Goal: Information Seeking & Learning: Learn about a topic

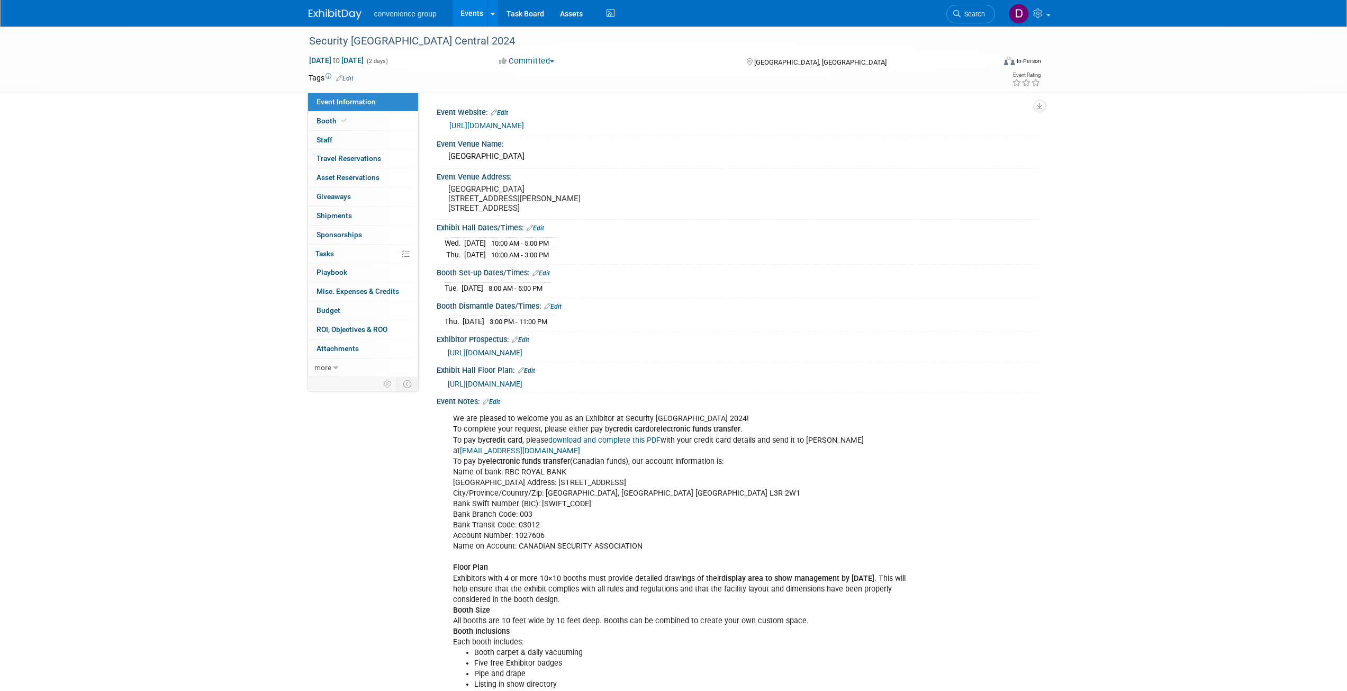
click at [136, 430] on div "Security [GEOGRAPHIC_DATA] Central 2024 [DATE] to [DATE] (2 days) [DATE] to [DA…" at bounding box center [673, 399] width 1347 height 747
click at [1223, 400] on div "Security [GEOGRAPHIC_DATA] Central 2024 [DATE] to [DATE] (2 days) [DATE] to [DA…" at bounding box center [673, 399] width 1347 height 747
drag, startPoint x: 194, startPoint y: 484, endPoint x: 196, endPoint y: 562, distance: 77.3
click at [196, 562] on div "Security [GEOGRAPHIC_DATA] Central 2024 [DATE] to [DATE] (2 days) [DATE] to [DA…" at bounding box center [673, 399] width 1347 height 747
click at [339, 503] on div "Event Information Event Info Booth Booth 0 Staff 0 Staff 0 Travel Reservations …" at bounding box center [674, 389] width 746 height 726
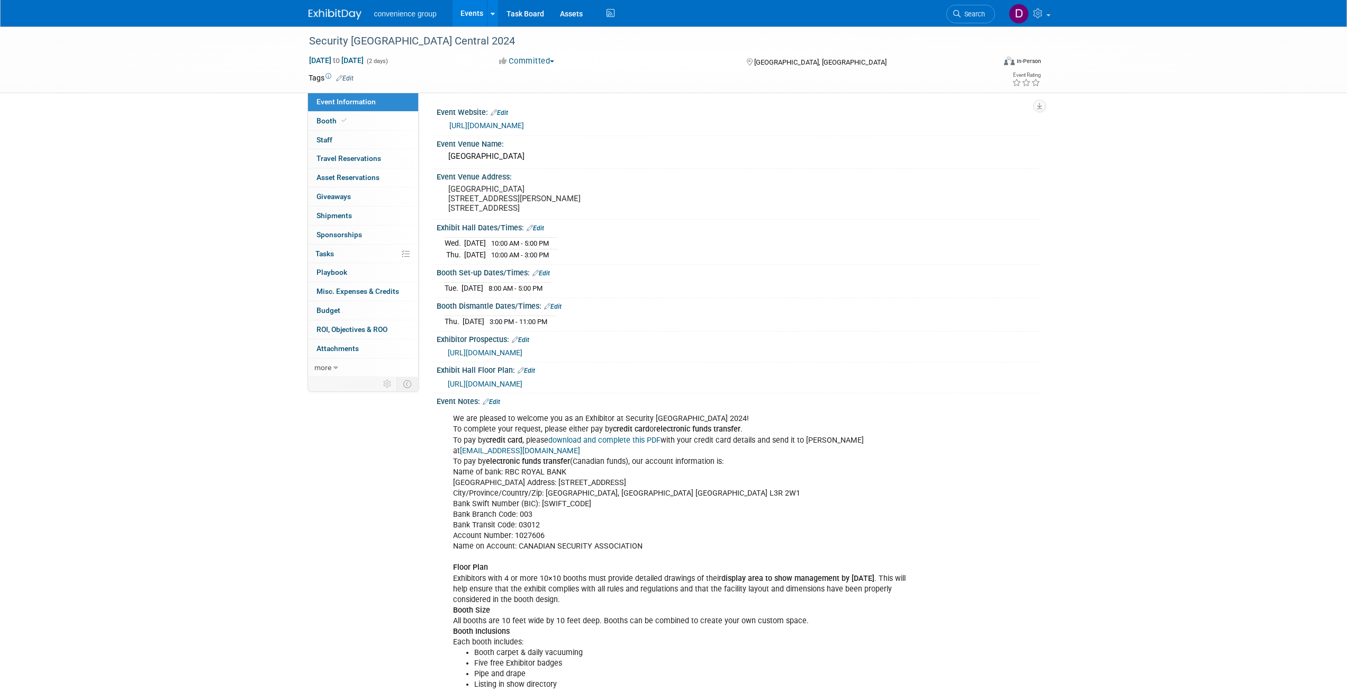
click at [271, 456] on div "Security [GEOGRAPHIC_DATA] Central 2024 [DATE] to [DATE] (2 days) [DATE] to [DA…" at bounding box center [673, 399] width 1347 height 747
click at [1224, 370] on div "Security [GEOGRAPHIC_DATA] Central 2024 [DATE] to [DATE] (2 days) [DATE] to [DA…" at bounding box center [673, 399] width 1347 height 747
click at [209, 303] on div "Security [GEOGRAPHIC_DATA] Central 2024 [DATE] to [DATE] (2 days) [DATE] to [DA…" at bounding box center [673, 399] width 1347 height 747
click at [1194, 483] on div "Security [GEOGRAPHIC_DATA] Central 2024 [DATE] to [DATE] (2 days) [DATE] to [DA…" at bounding box center [673, 399] width 1347 height 747
click at [377, 543] on div "Event Information Event Info Booth Booth 0 Staff 0 Staff 0 Travel Reservations …" at bounding box center [674, 389] width 746 height 726
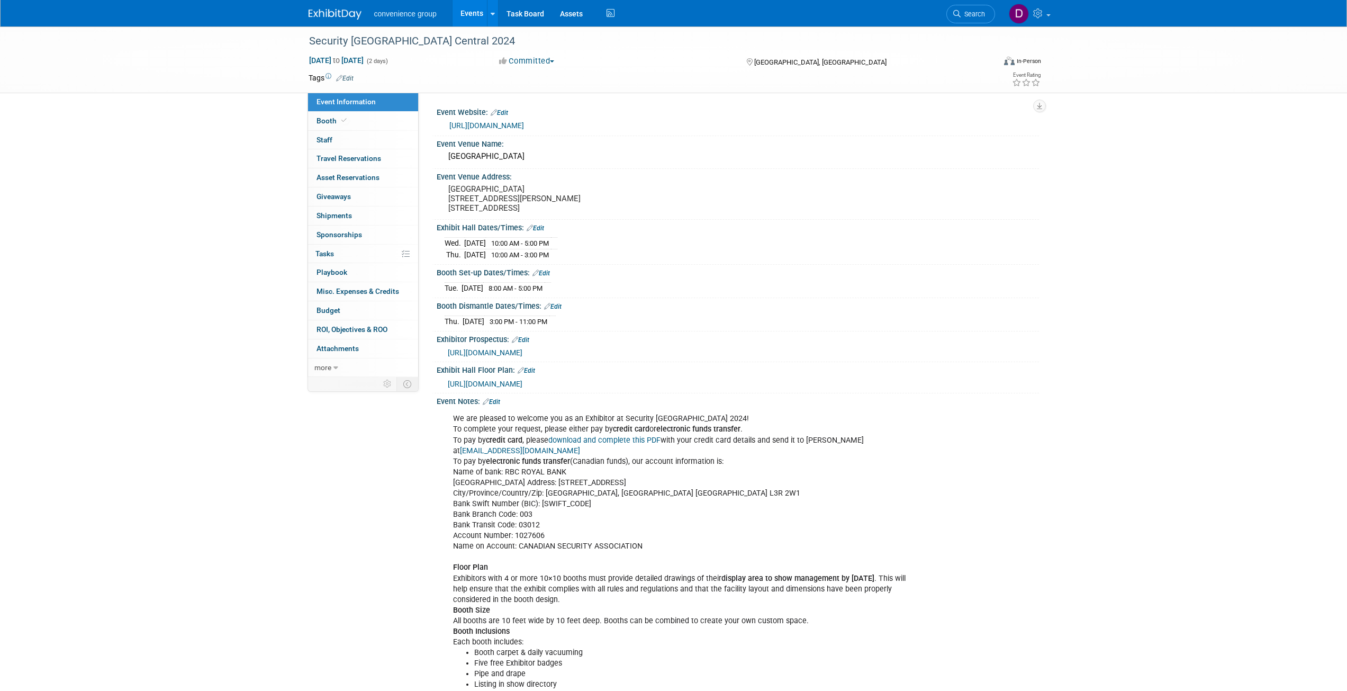
click at [316, 570] on div "Event Information Event Info Booth Booth 0 Staff 0 Staff 0 Travel Reservations …" at bounding box center [674, 389] width 746 height 726
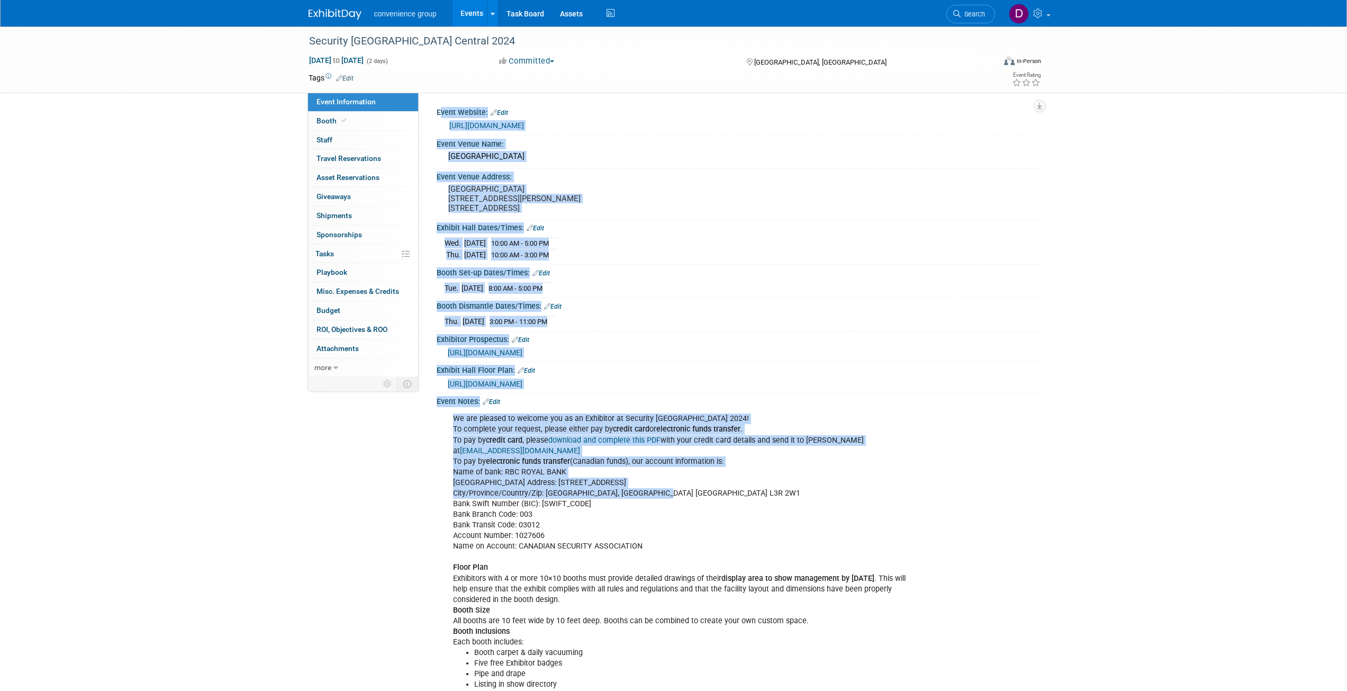
drag, startPoint x: 419, startPoint y: 432, endPoint x: 790, endPoint y: 508, distance: 378.7
click at [790, 508] on div "Event Information Event Info Booth Booth 0 Staff 0 Staff 0 Travel Reservations …" at bounding box center [674, 389] width 746 height 726
drag, startPoint x: 787, startPoint y: 509, endPoint x: 777, endPoint y: 506, distance: 10.4
click at [786, 509] on div "We are pleased to welcome you as an Exhibitor at Security [GEOGRAPHIC_DATA] 202…" at bounding box center [684, 578] width 477 height 340
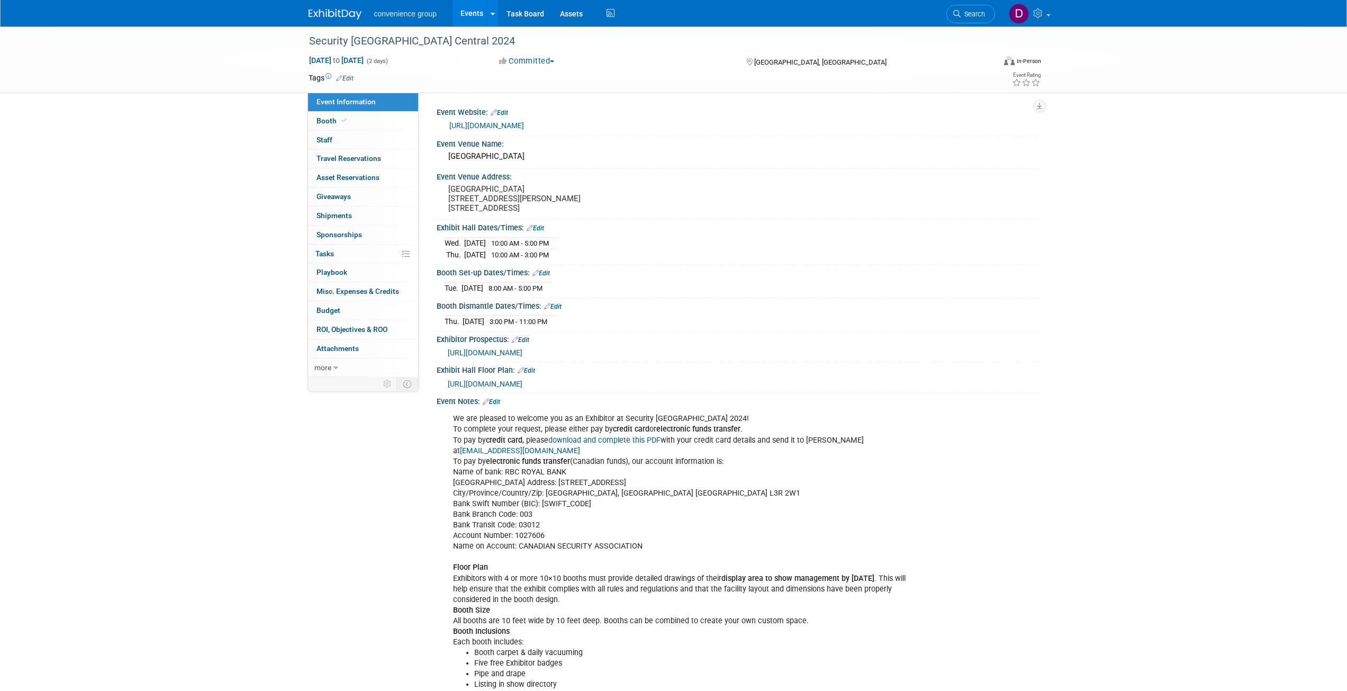
click at [411, 496] on div "Event Information Event Info Booth Booth 0 Staff 0 Staff 0 Travel Reservations …" at bounding box center [674, 389] width 746 height 726
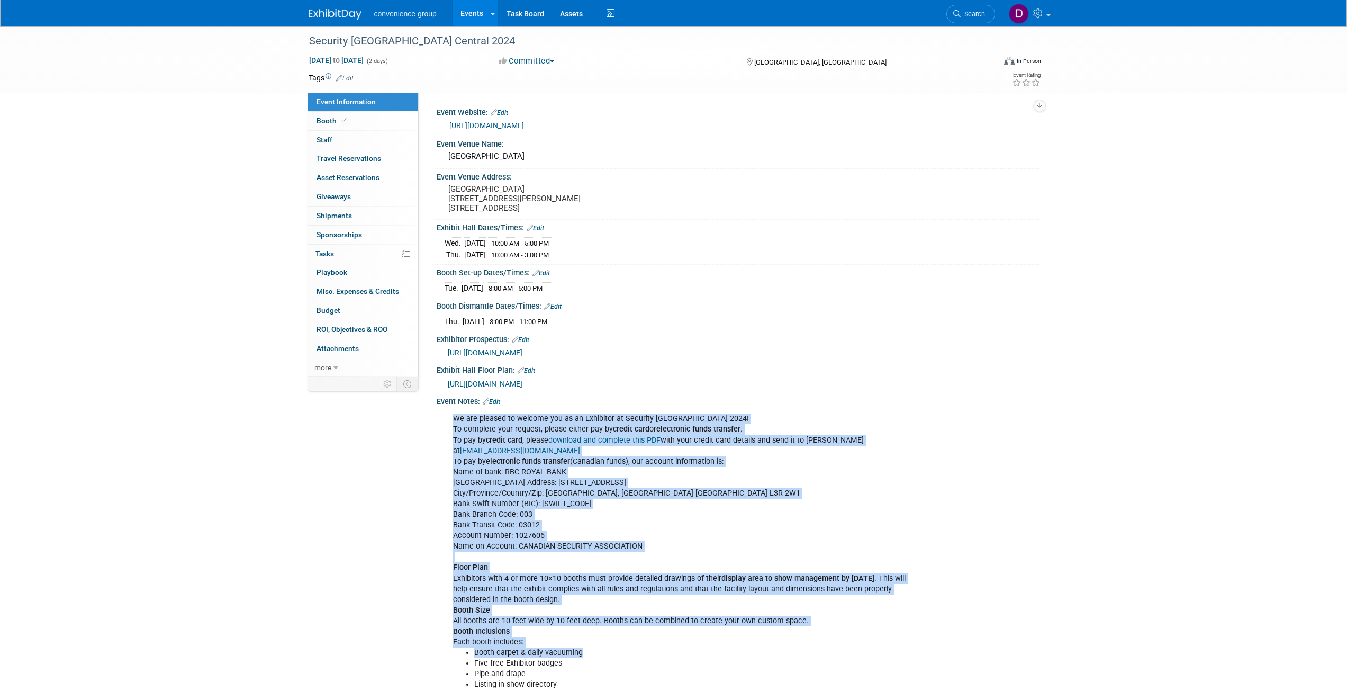
drag, startPoint x: 451, startPoint y: 436, endPoint x: 739, endPoint y: 668, distance: 369.7
click at [740, 668] on div "We are pleased to welcome you as an Exhibitor at Security [GEOGRAPHIC_DATA] 202…" at bounding box center [684, 578] width 477 height 340
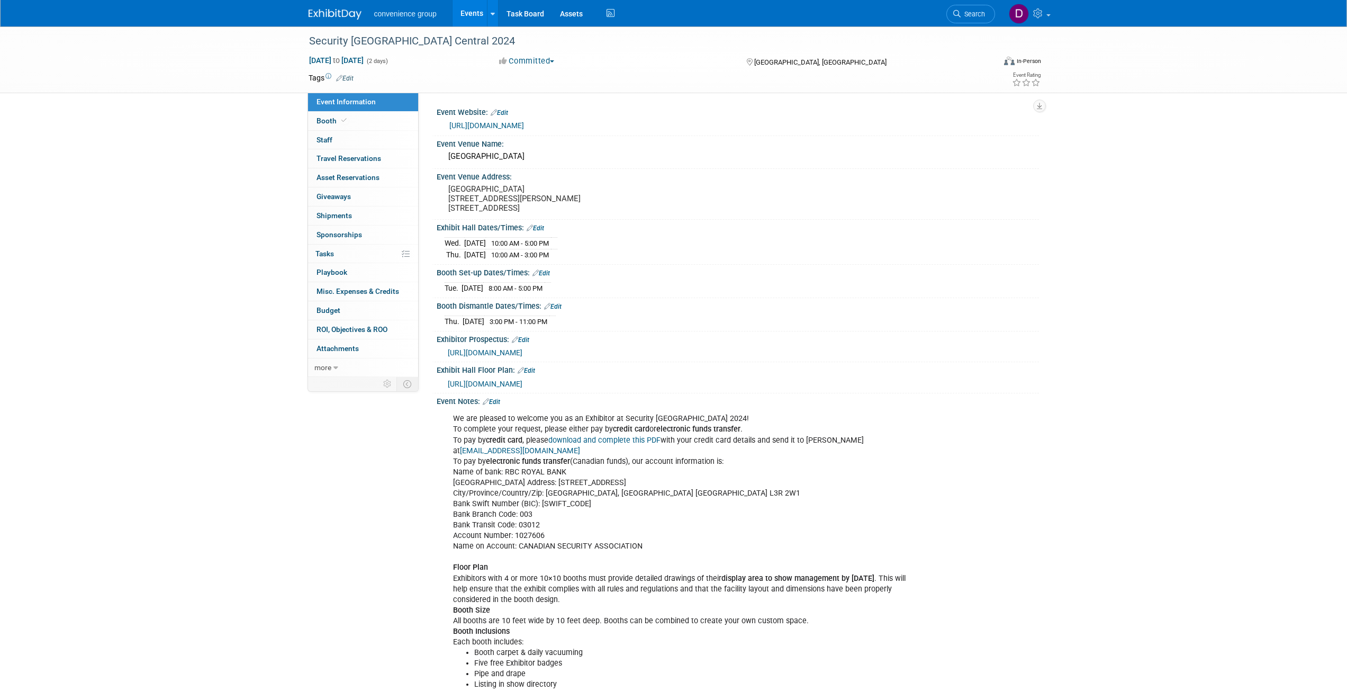
click at [300, 568] on div "Security [GEOGRAPHIC_DATA] Central 2024 [DATE] to [DATE] (2 days) [DATE] to [DA…" at bounding box center [673, 399] width 1347 height 747
click at [202, 426] on div "Security [GEOGRAPHIC_DATA] Central 2024 [DATE] to [DATE] (2 days) [DATE] to [DA…" at bounding box center [673, 399] width 1347 height 747
click at [82, 567] on div "Security [GEOGRAPHIC_DATA] Central 2024 [DATE] to [DATE] (2 days) [DATE] to [DA…" at bounding box center [673, 399] width 1347 height 747
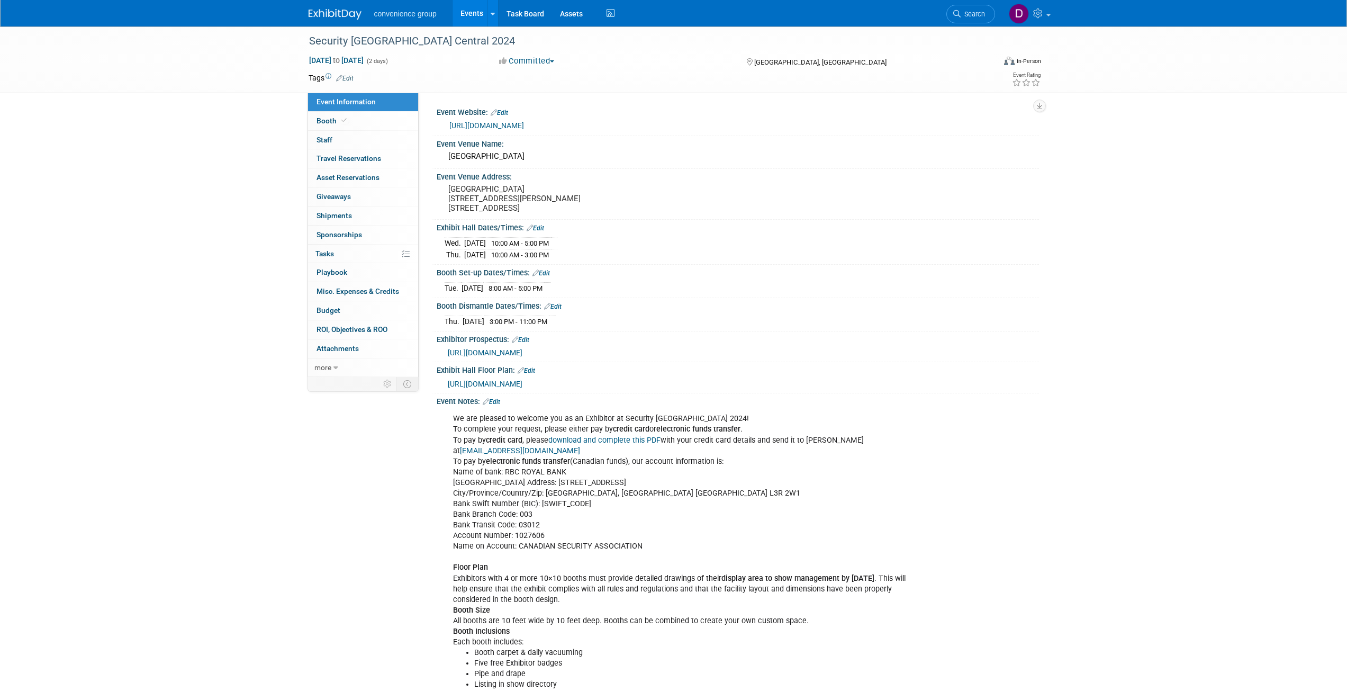
click at [399, 484] on div "Event Information Event Info Booth Booth 0 Staff 0 Staff 0 Travel Reservations …" at bounding box center [674, 389] width 746 height 726
click at [497, 633] on div "We are pleased to welcome you as an Exhibitor at Security [GEOGRAPHIC_DATA] 202…" at bounding box center [684, 578] width 477 height 340
click at [496, 613] on div "We are pleased to welcome you as an Exhibitor at Security [GEOGRAPHIC_DATA] 202…" at bounding box center [684, 578] width 477 height 340
click at [222, 325] on div "Security [GEOGRAPHIC_DATA] Central 2024 [DATE] to [DATE] (2 days) [DATE] to [DA…" at bounding box center [673, 399] width 1347 height 747
click at [434, 542] on div "Event Notes: Edit We are pleased to welcome you as an Exhibitor at Security [GE…" at bounding box center [735, 572] width 607 height 359
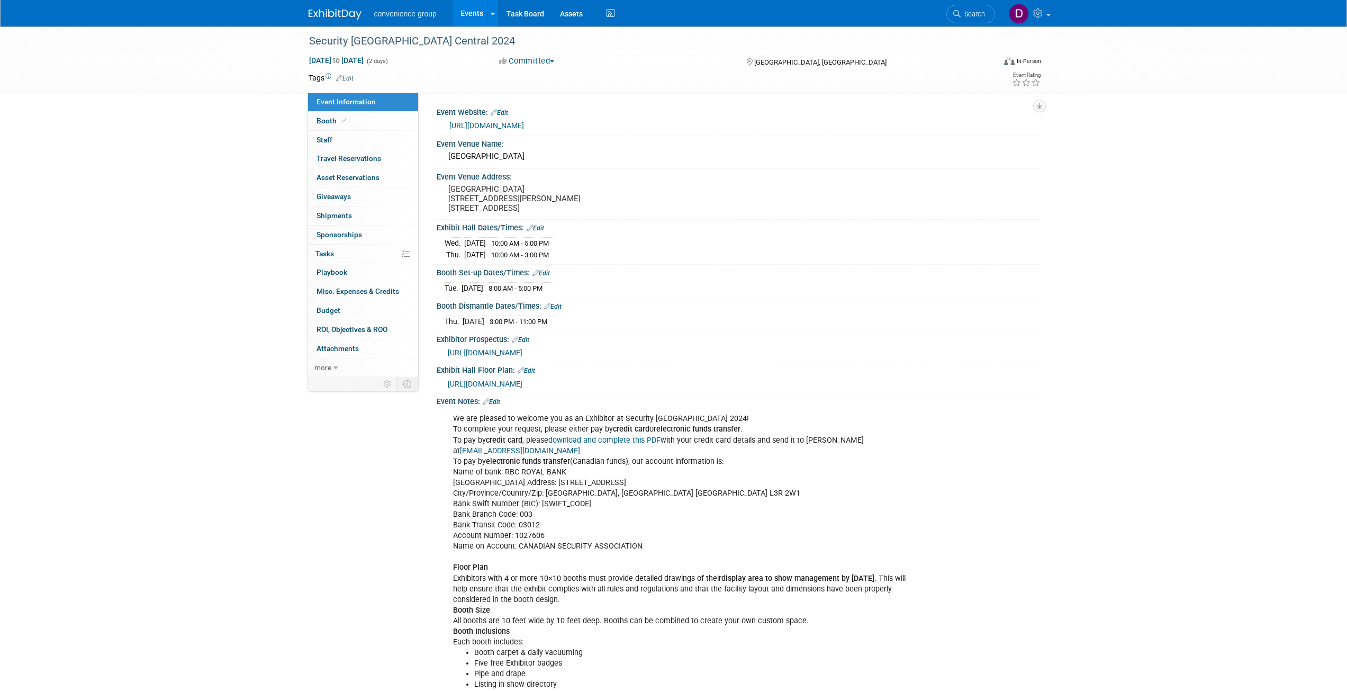
click at [520, 511] on div "We are pleased to welcome you as an Exhibitor at Security [GEOGRAPHIC_DATA] 202…" at bounding box center [684, 578] width 477 height 340
click at [330, 480] on div "Event Information Event Info Booth Booth 0 Staff 0 Staff 0 Travel Reservations …" at bounding box center [674, 389] width 746 height 726
click at [1079, 352] on div "Security [GEOGRAPHIC_DATA] Central 2024 [DATE] to [DATE] (2 days) [DATE] to [DA…" at bounding box center [673, 399] width 1347 height 747
click at [343, 583] on div "Event Information Event Info Booth Booth 0 Staff 0 Staff 0 Travel Reservations …" at bounding box center [674, 389] width 746 height 726
